Goal: Task Accomplishment & Management: Manage account settings

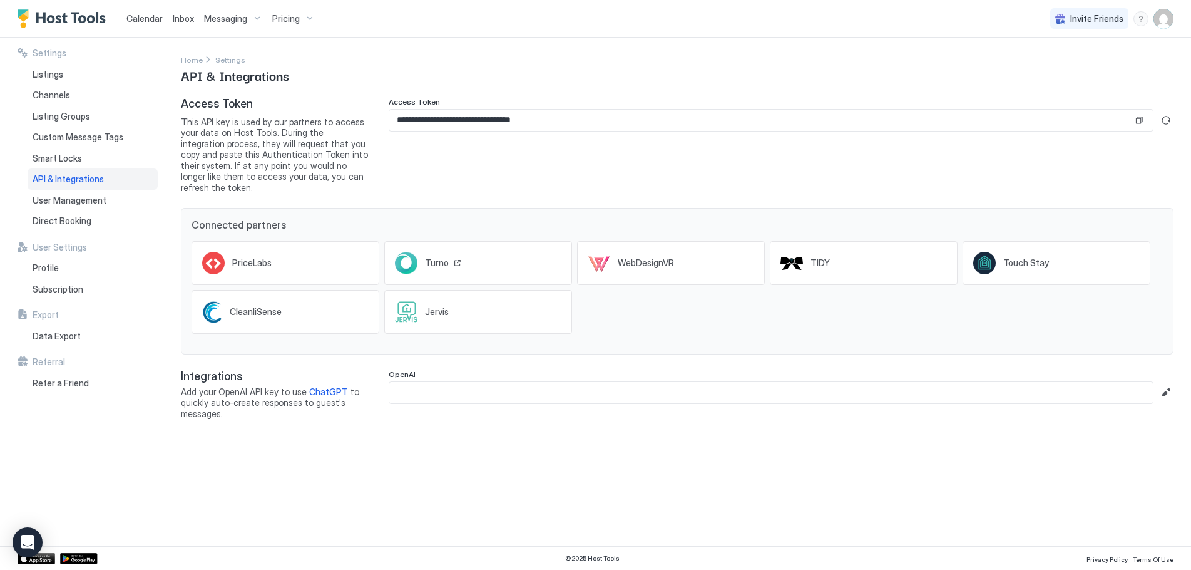
click at [455, 257] on div "Turno" at bounding box center [443, 262] width 36 height 11
click at [593, 118] on input "**********" at bounding box center [761, 120] width 744 height 21
click at [1138, 121] on button "Copy" at bounding box center [1139, 120] width 13 height 13
click at [141, 20] on span "Calendar" at bounding box center [144, 18] width 36 height 11
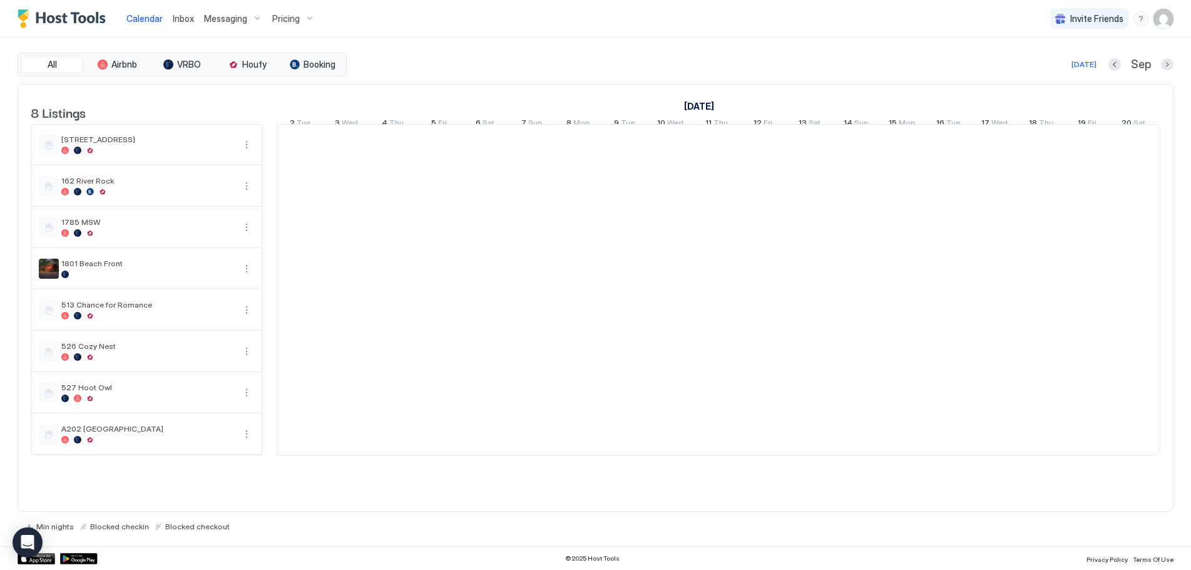
scroll to position [0, 695]
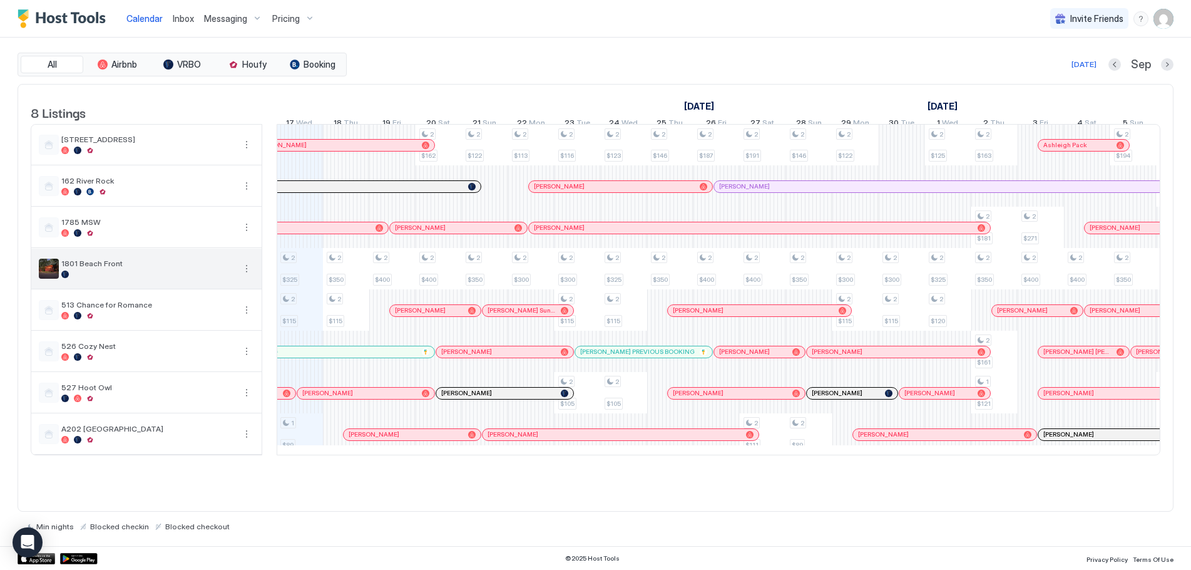
click at [249, 276] on button "More options" at bounding box center [246, 268] width 15 height 15
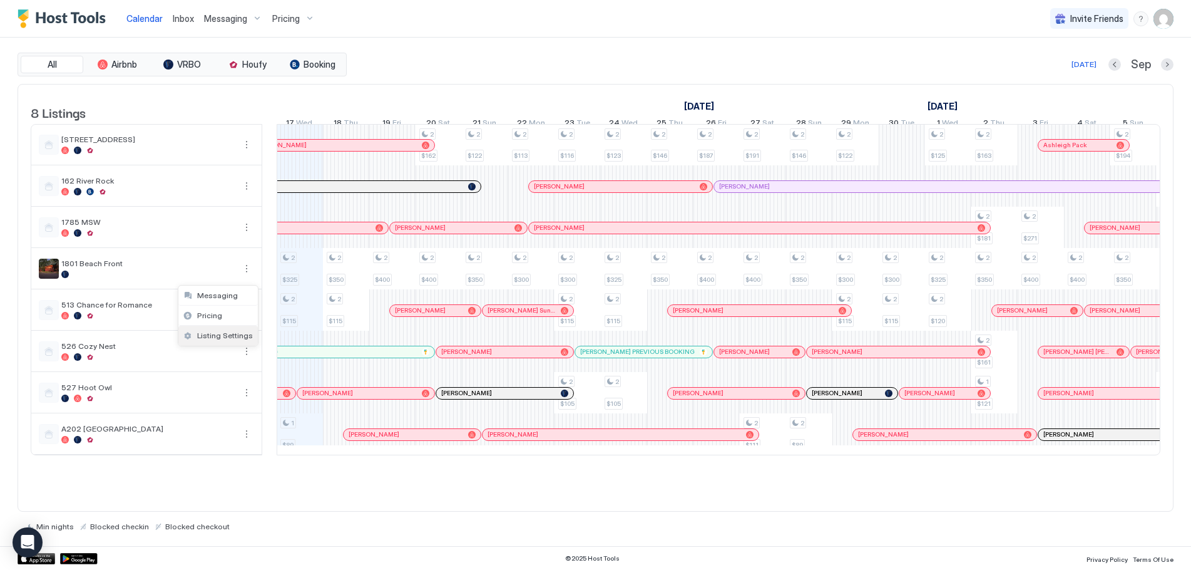
click at [219, 333] on span "Listing Settings" at bounding box center [225, 334] width 56 height 9
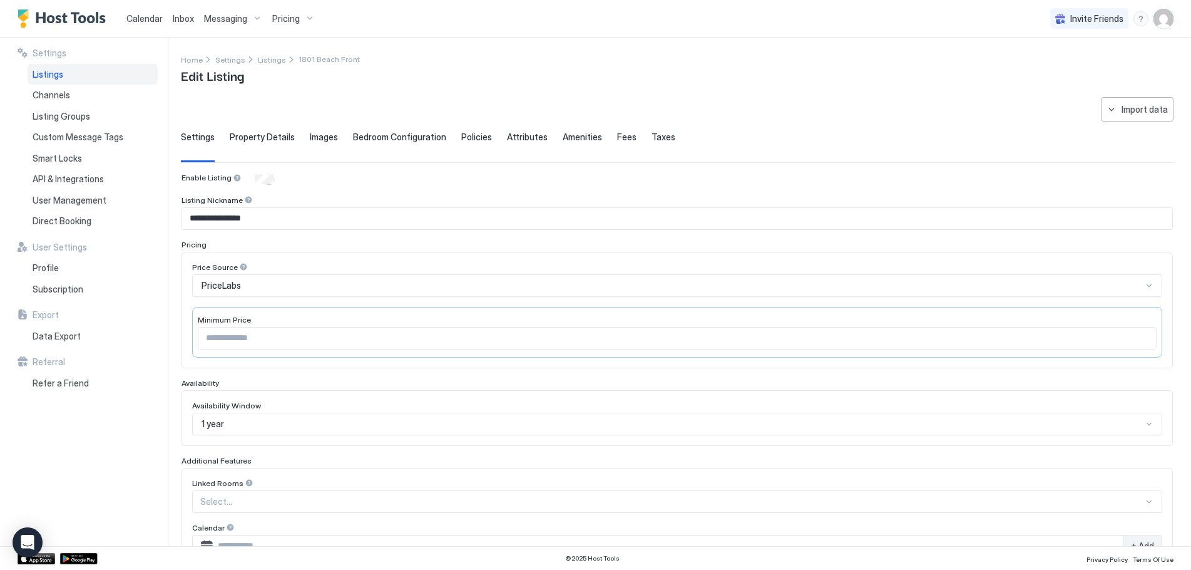
click at [277, 133] on span "Property Details" at bounding box center [262, 136] width 65 height 11
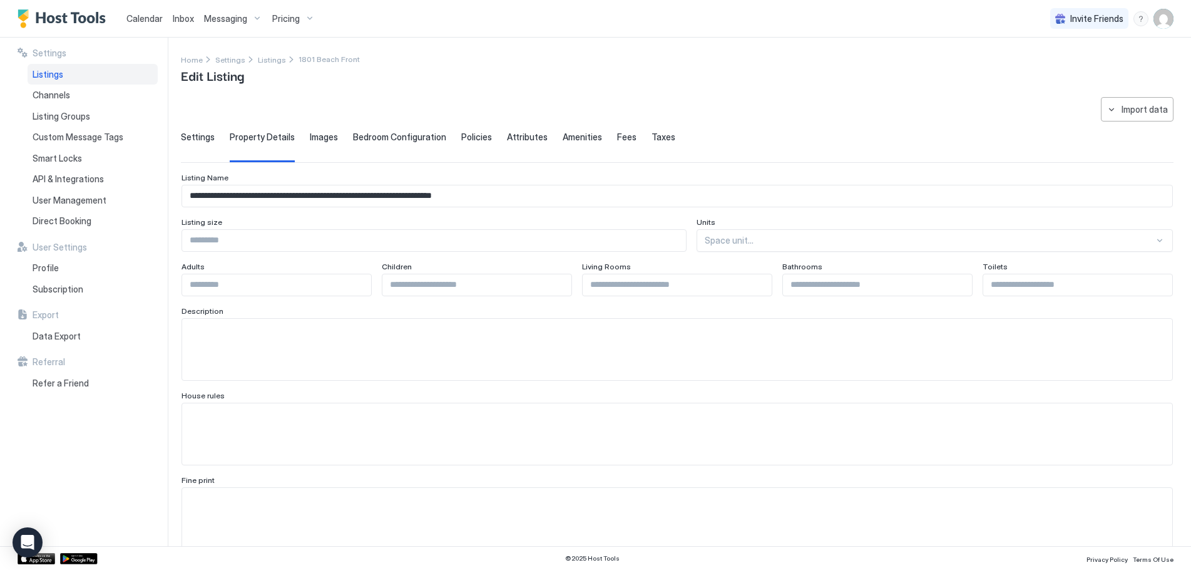
click at [317, 138] on span "Images" at bounding box center [324, 136] width 28 height 11
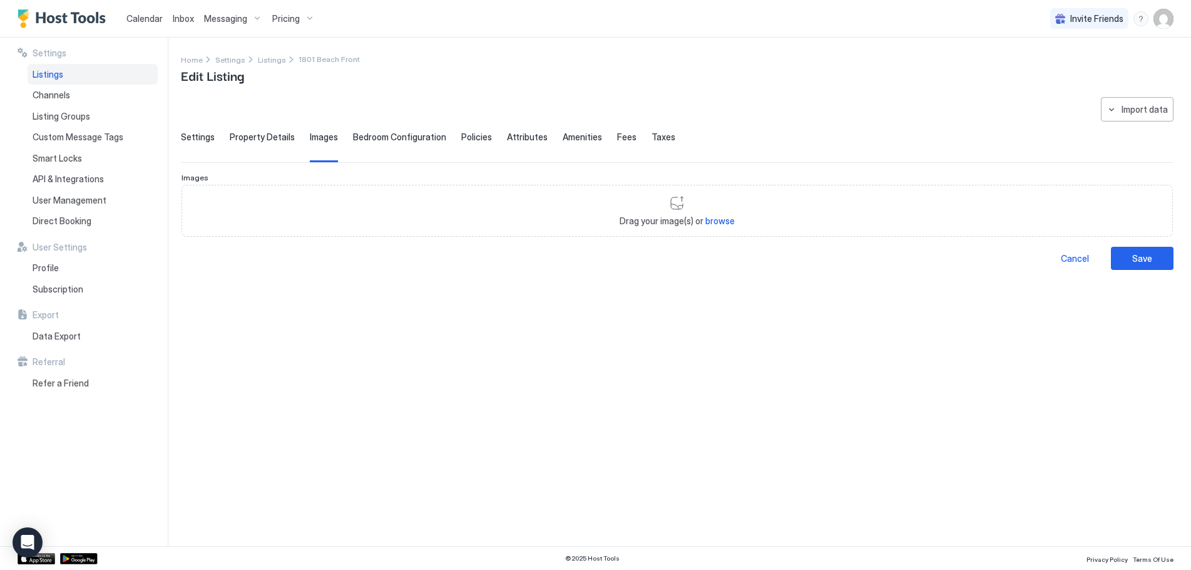
click at [390, 142] on span "Bedroom Configuration" at bounding box center [399, 136] width 93 height 11
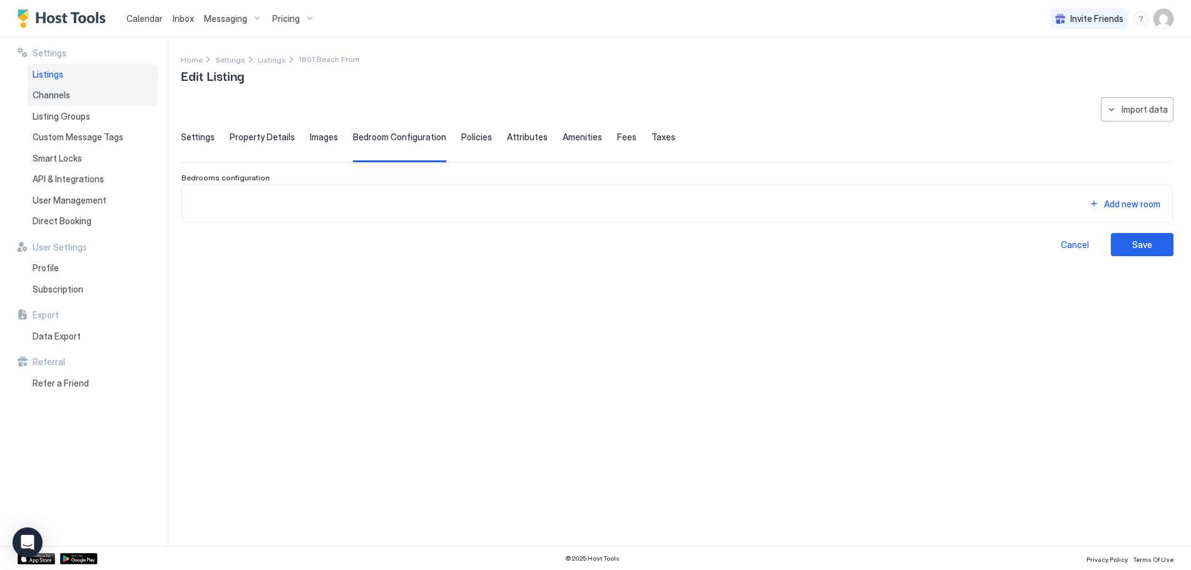
click at [53, 93] on span "Channels" at bounding box center [52, 95] width 38 height 11
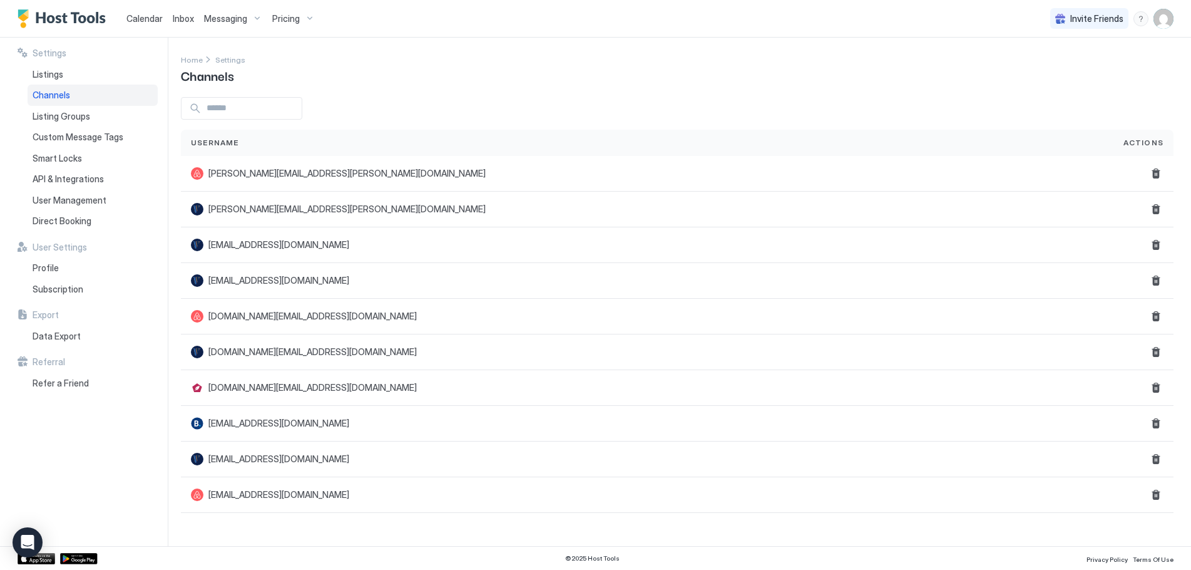
click at [155, 13] on span "Calendar" at bounding box center [144, 18] width 36 height 11
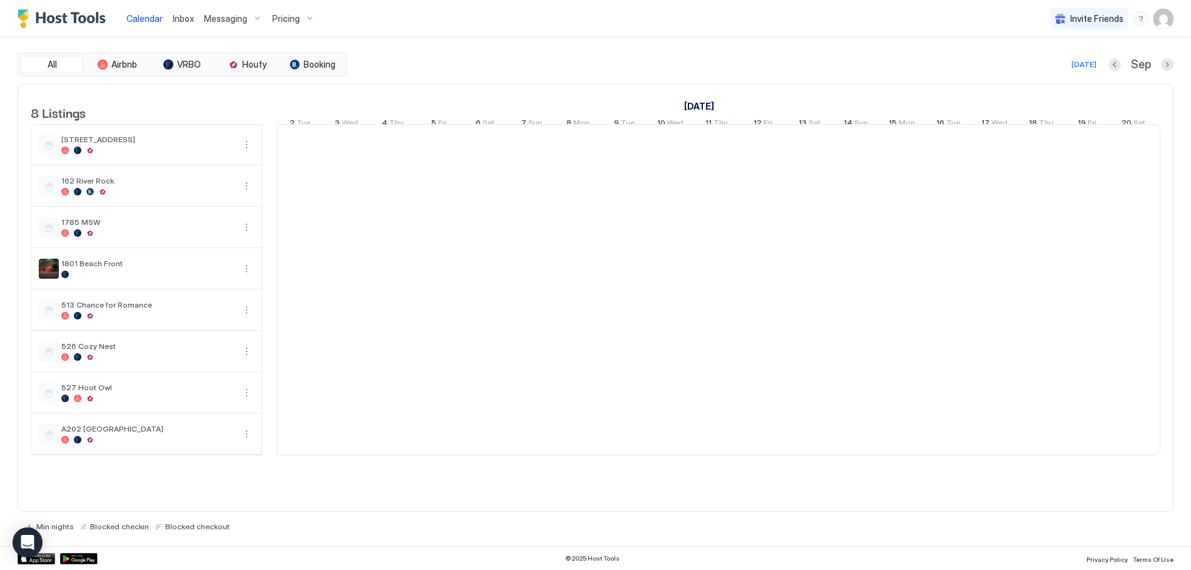
scroll to position [0, 695]
